Goal: Go to known website: Access a specific website the user already knows

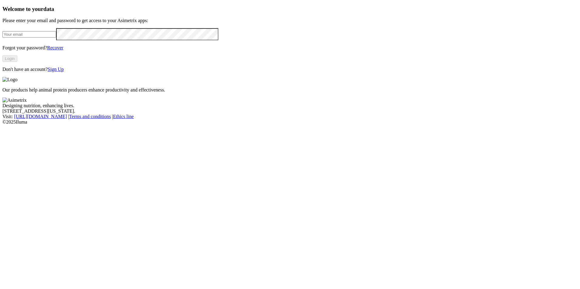
type input "[EMAIL_ADDRESS][DOMAIN_NAME]"
click at [17, 62] on button "Login" at bounding box center [9, 59] width 15 height 6
